Goal: Check status: Check status

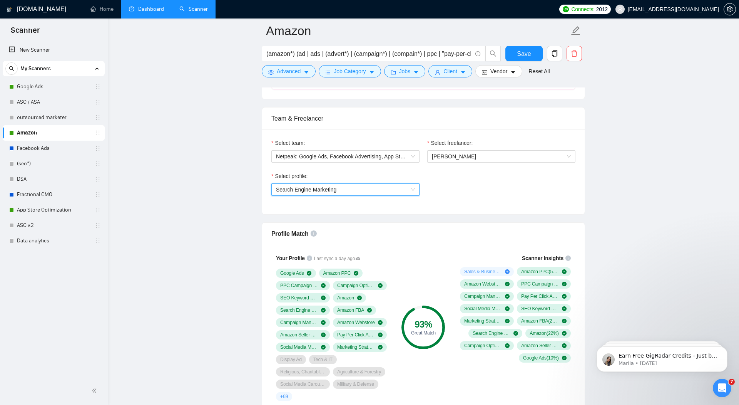
scroll to position [464, 0]
click at [152, 8] on link "Dashboard" at bounding box center [146, 9] width 35 height 7
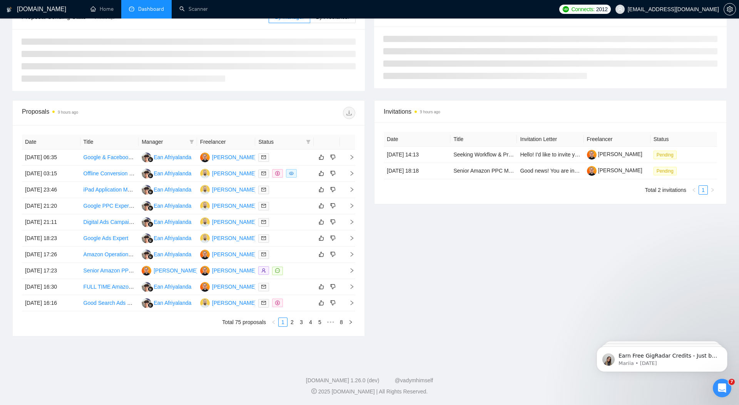
type input "[DATE]"
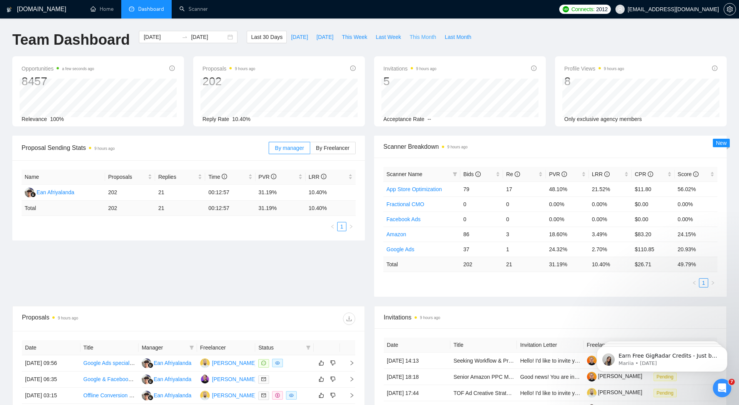
click at [422, 39] on span "This Month" at bounding box center [423, 37] width 27 height 8
type input "[DATE]"
